Goal: Transaction & Acquisition: Purchase product/service

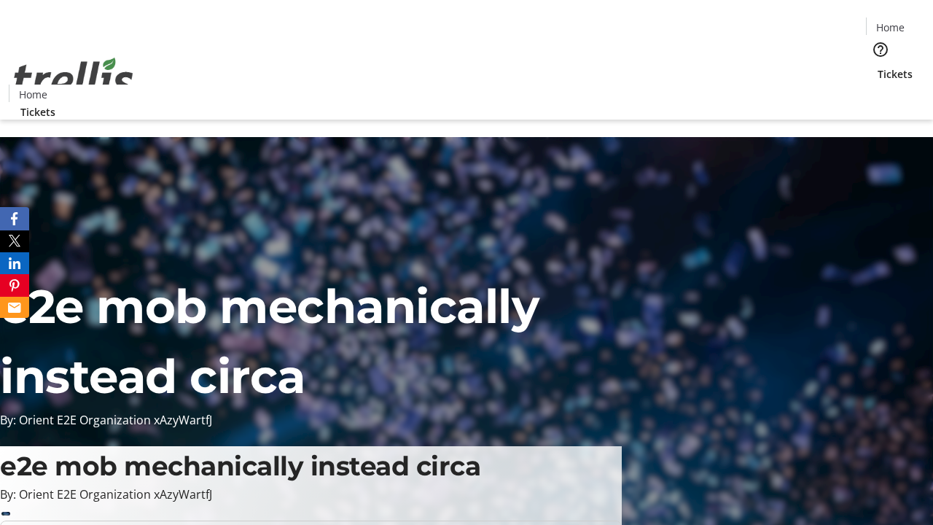
click at [877, 66] on span "Tickets" at bounding box center [894, 73] width 35 height 15
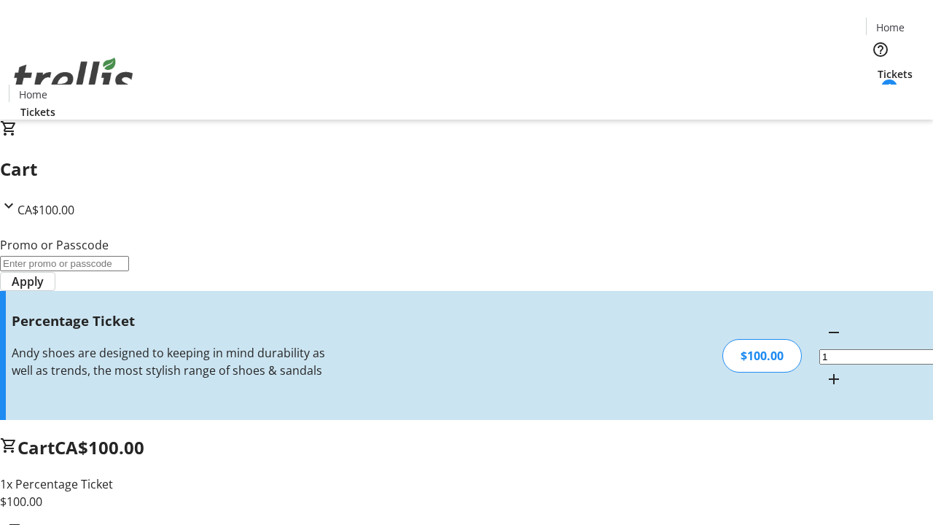
type input "FOO"
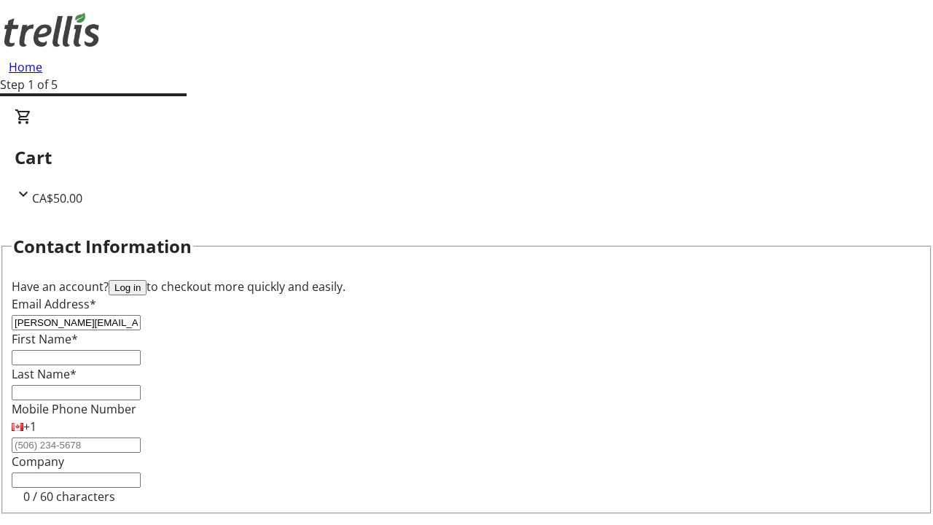
type input "[PERSON_NAME][EMAIL_ADDRESS][DOMAIN_NAME]"
type input "[PERSON_NAME]"
type input "Bashirian"
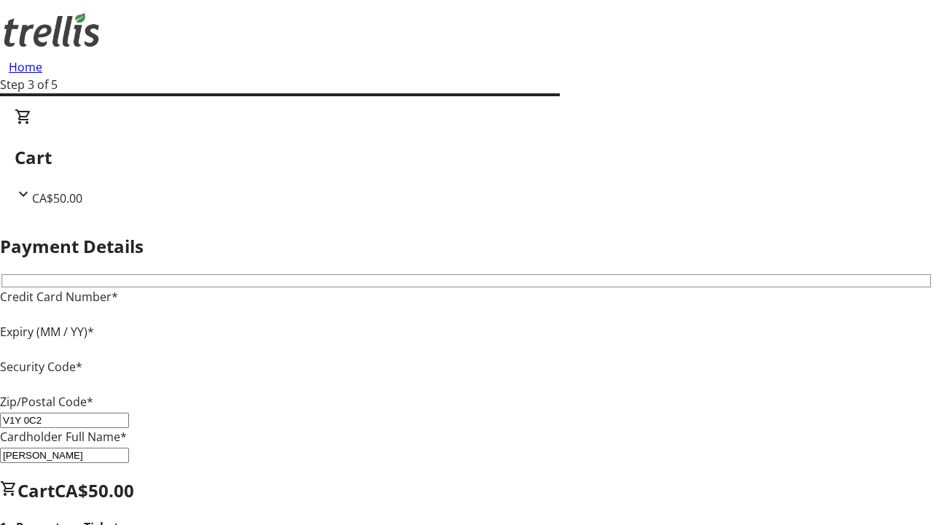
type input "V1Y 0C2"
